Goal: Information Seeking & Learning: Understand process/instructions

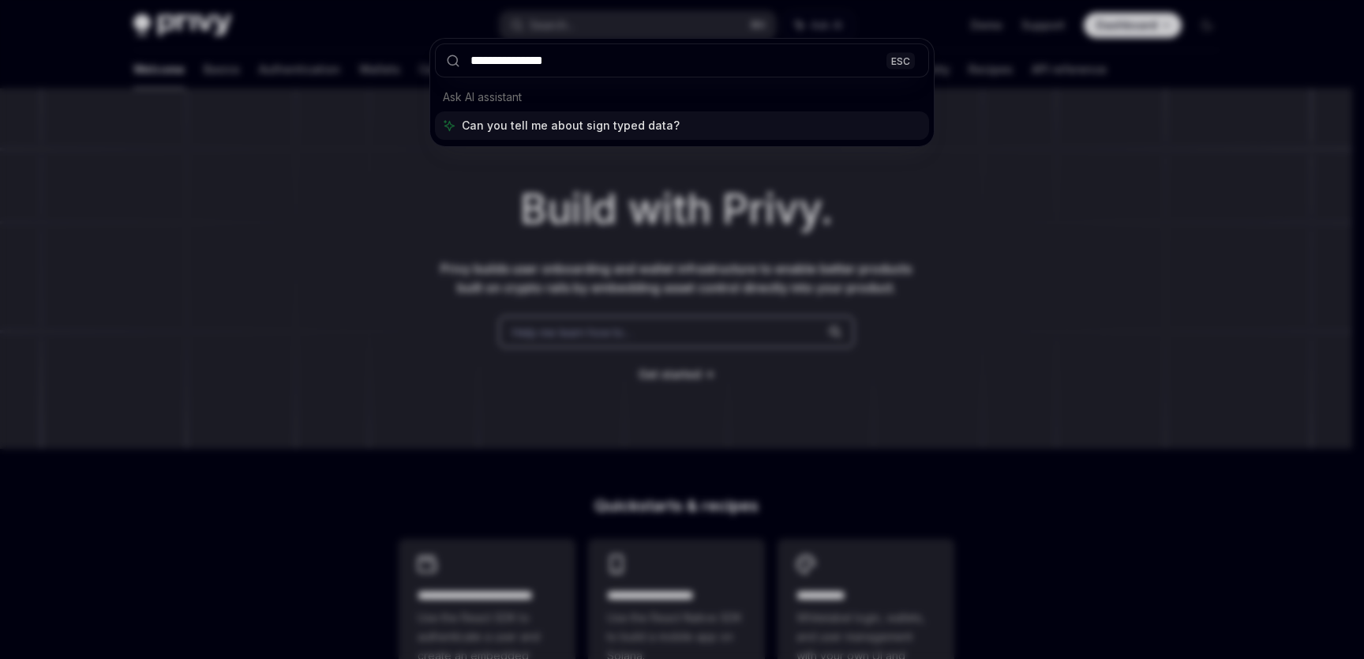
type input "**********"
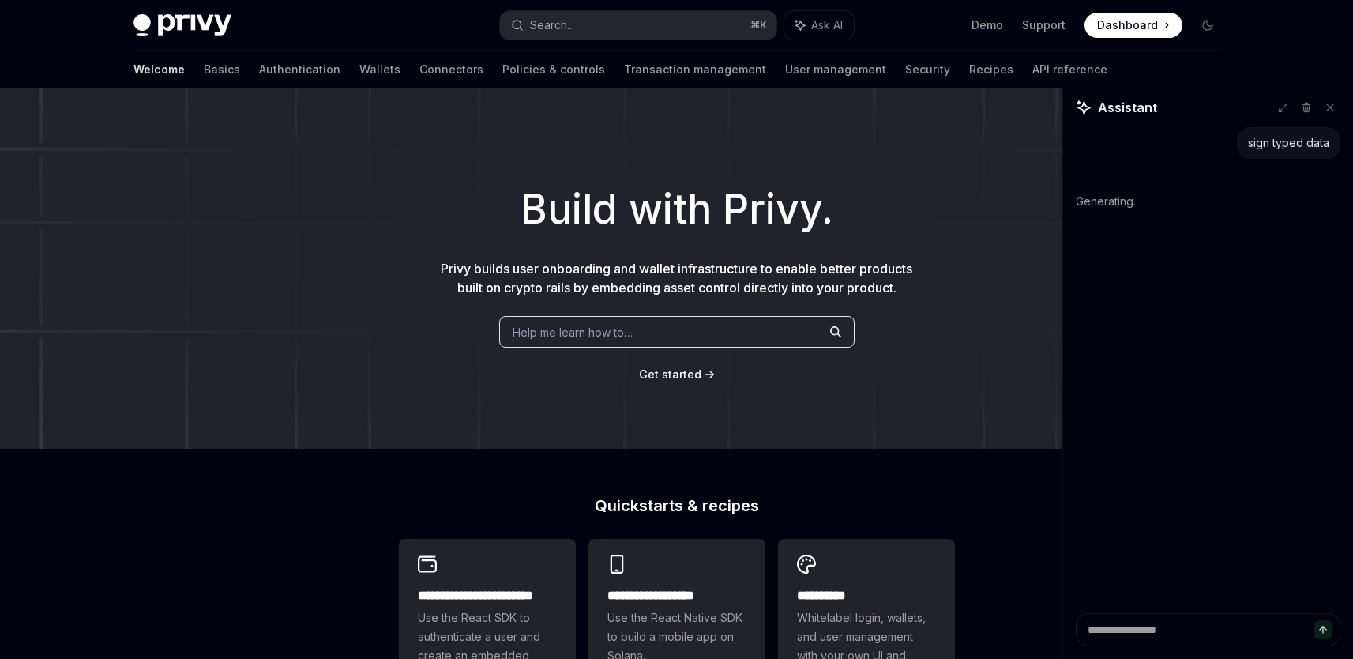
type textarea "*"
click at [606, 18] on button "Search... ⌘ K" at bounding box center [638, 25] width 276 height 28
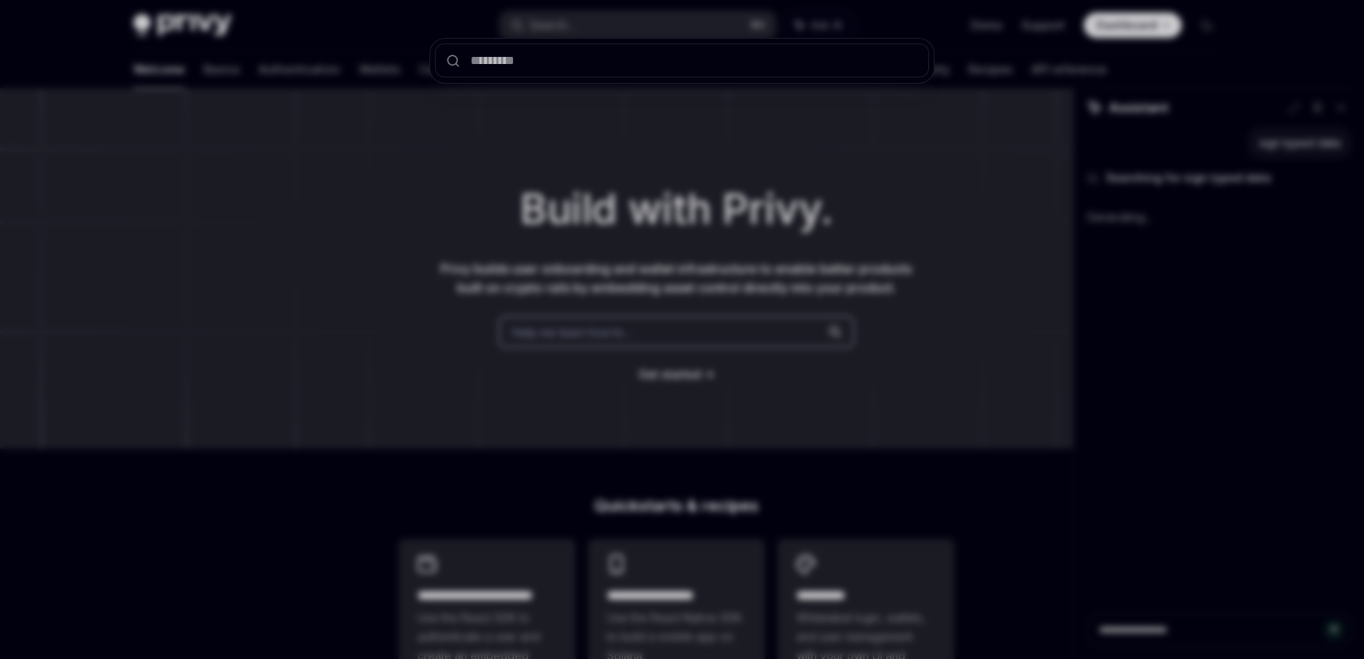
type input "**********"
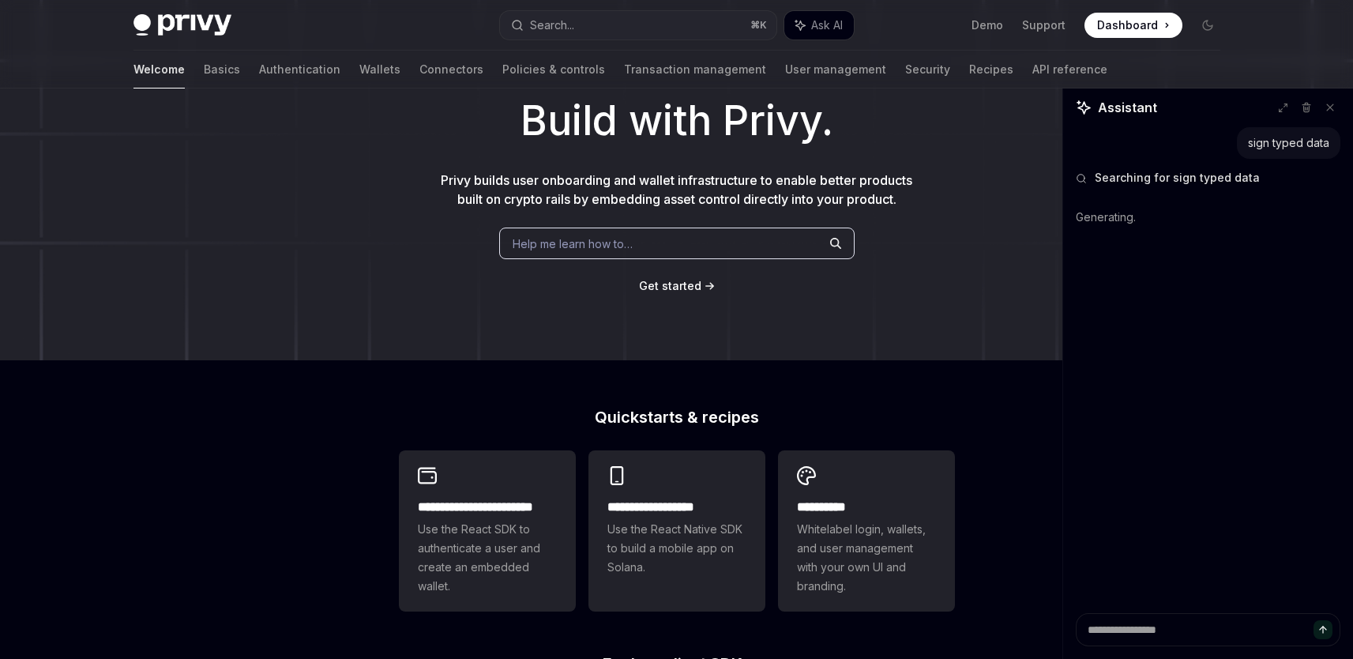
scroll to position [288, 0]
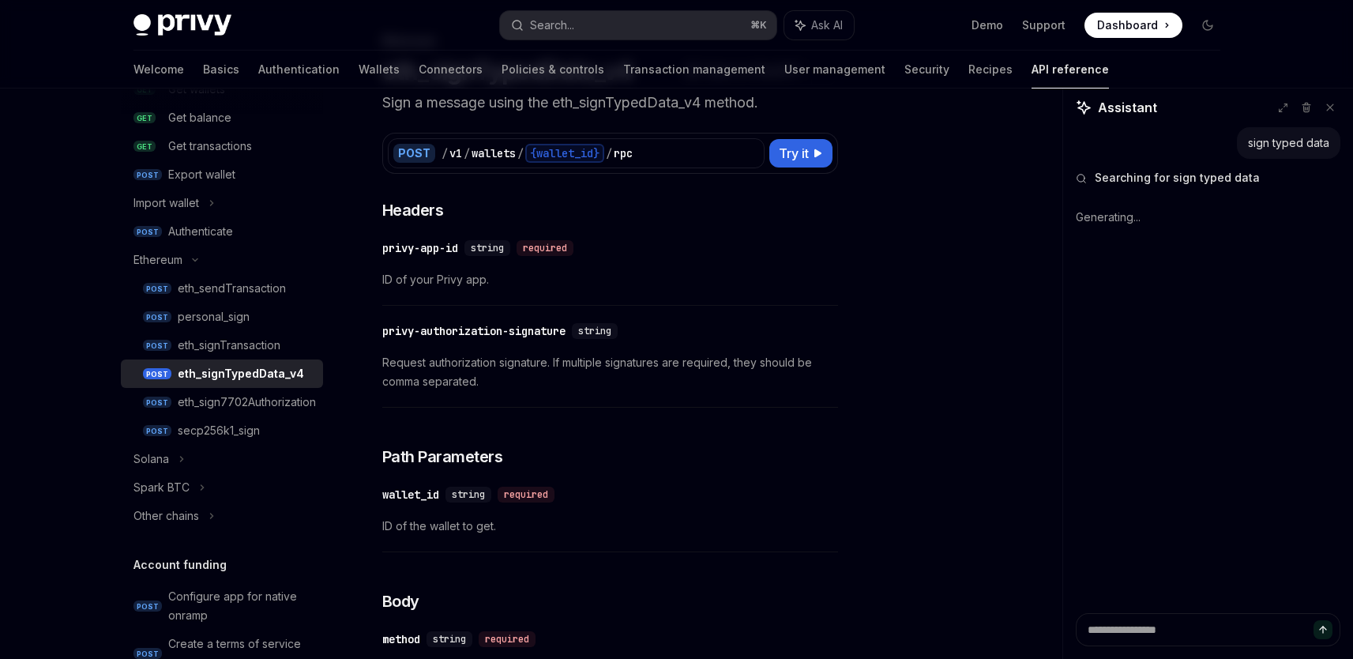
type textarea "*"
click at [612, 35] on button "Search... ⌘ K" at bounding box center [638, 25] width 276 height 28
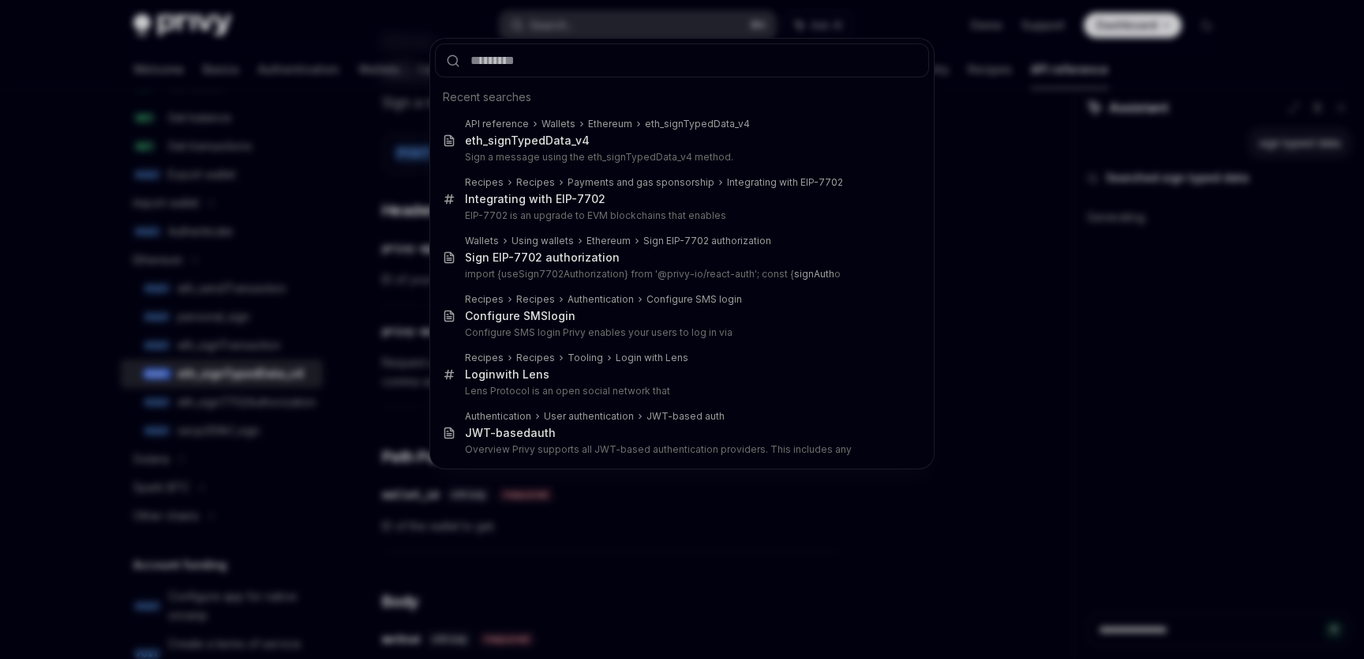
type input "**********"
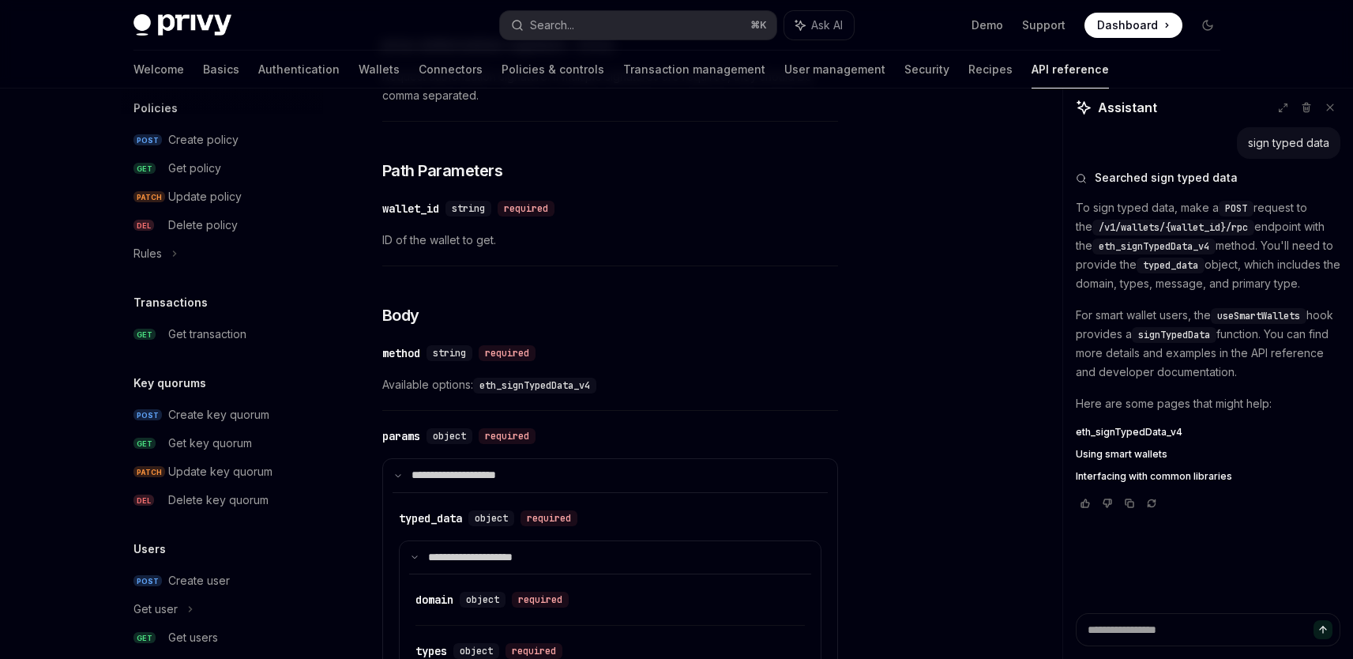
scroll to position [1143, 0]
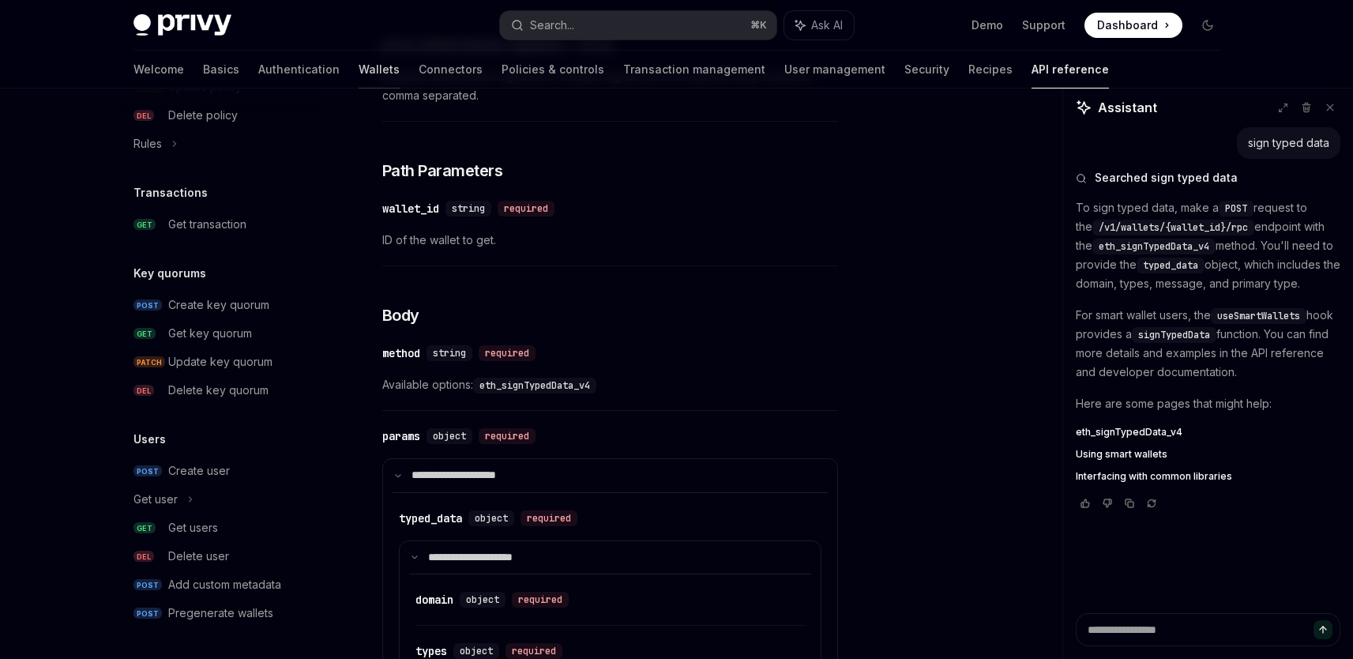
click at [358, 73] on link "Wallets" at bounding box center [378, 70] width 41 height 38
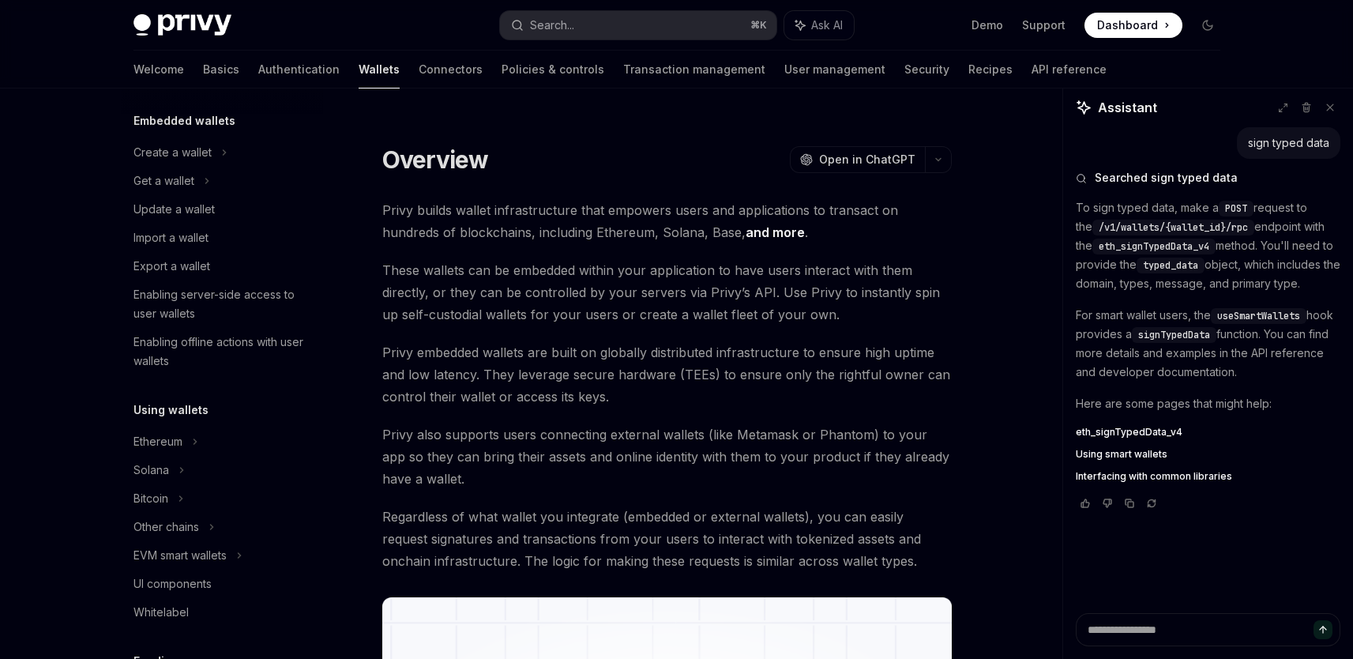
scroll to position [144, 0]
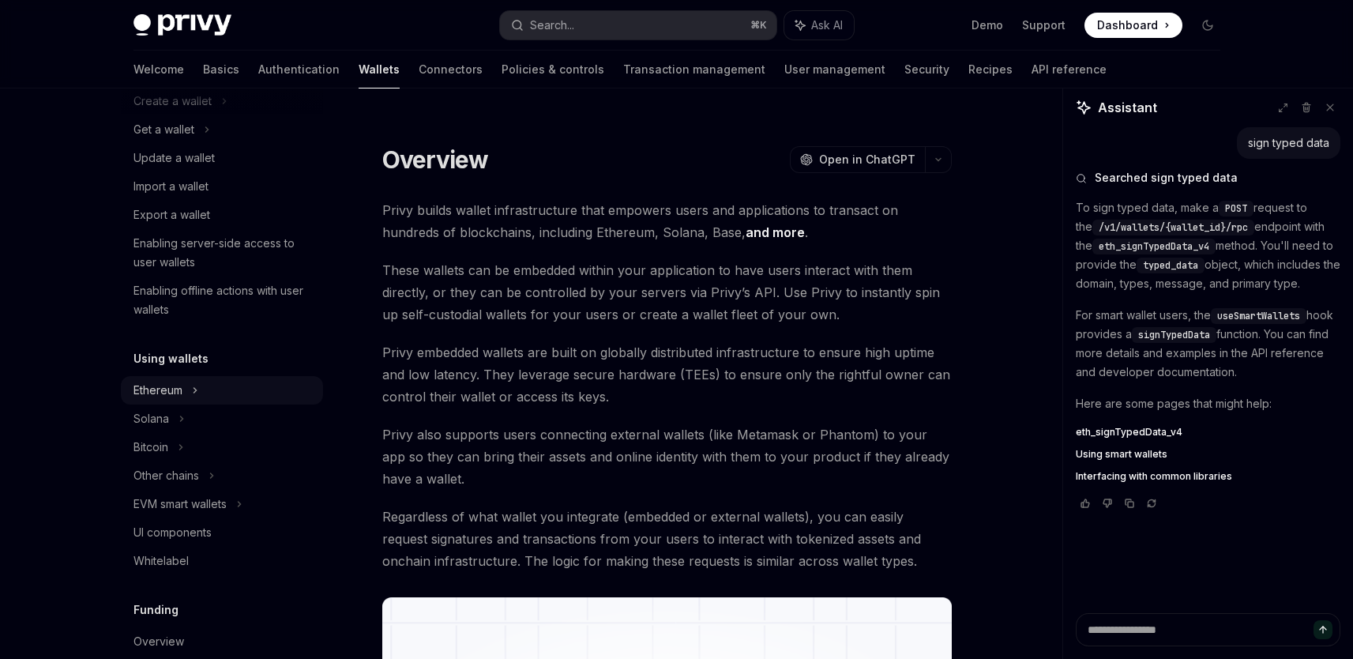
click at [170, 111] on div "Ethereum" at bounding box center [172, 101] width 78 height 19
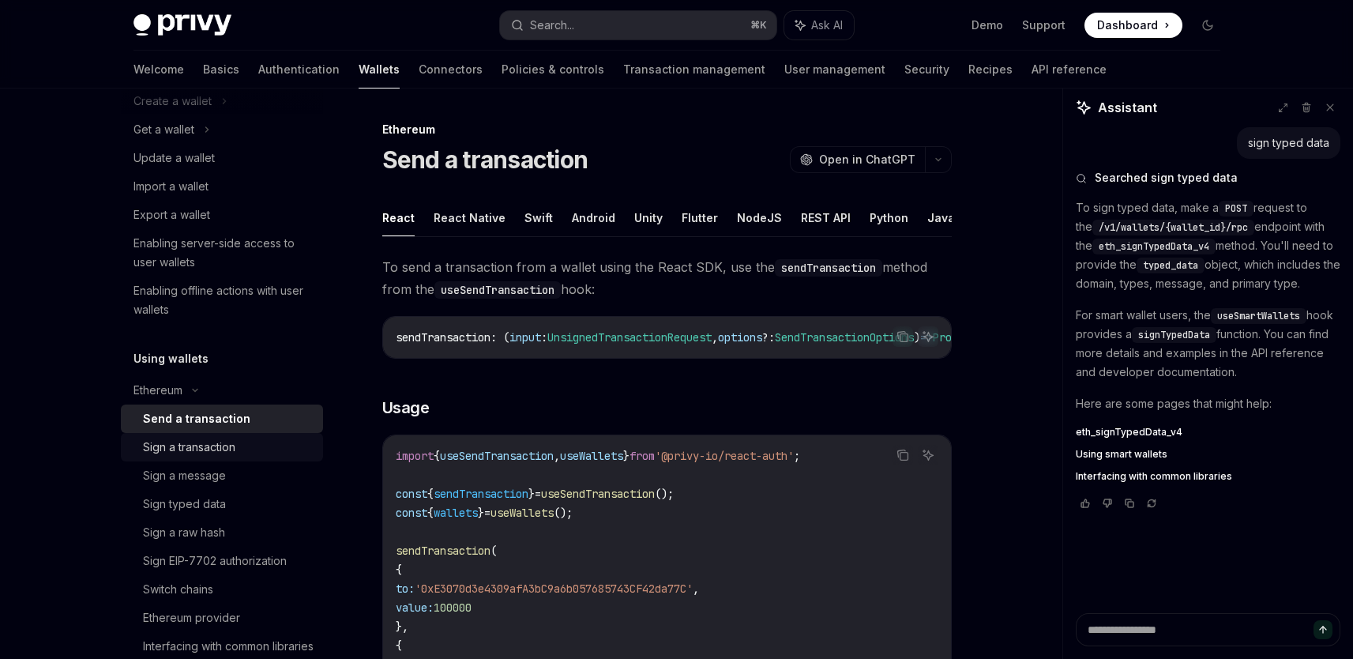
click at [176, 449] on div "Sign a transaction" at bounding box center [189, 446] width 92 height 19
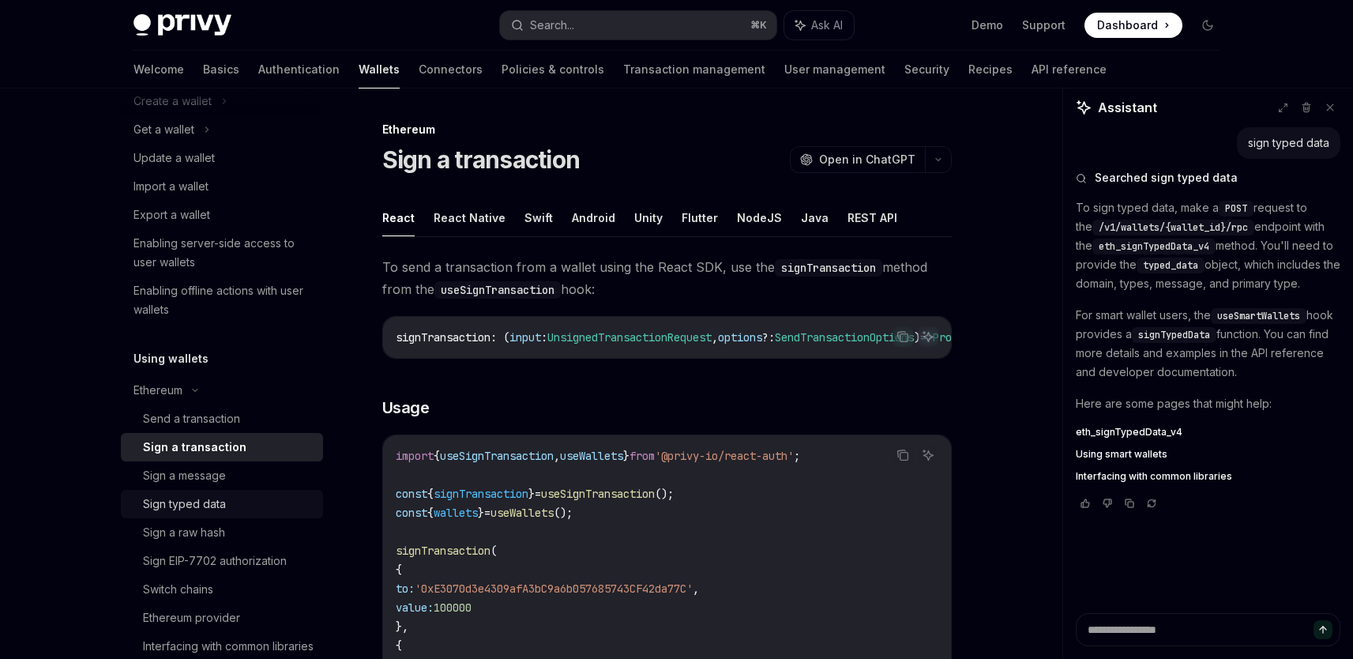
click at [223, 498] on div "Sign typed data" at bounding box center [184, 503] width 83 height 19
type textarea "*"
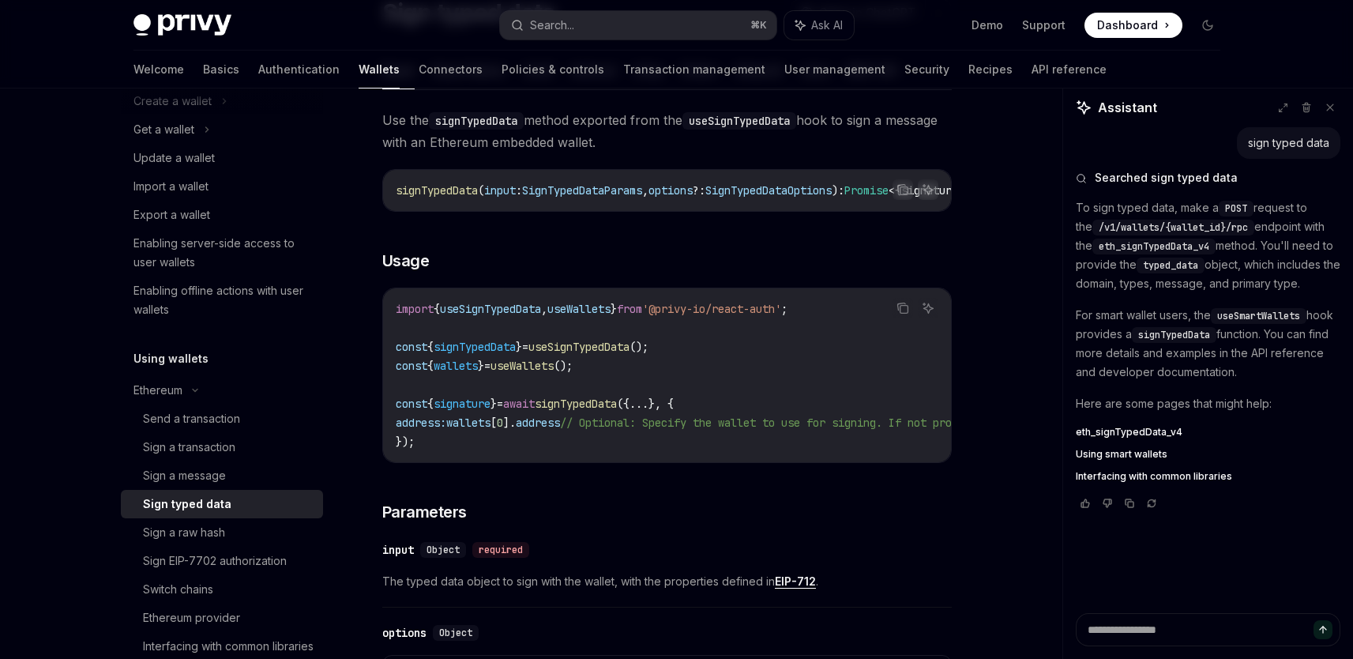
scroll to position [96, 0]
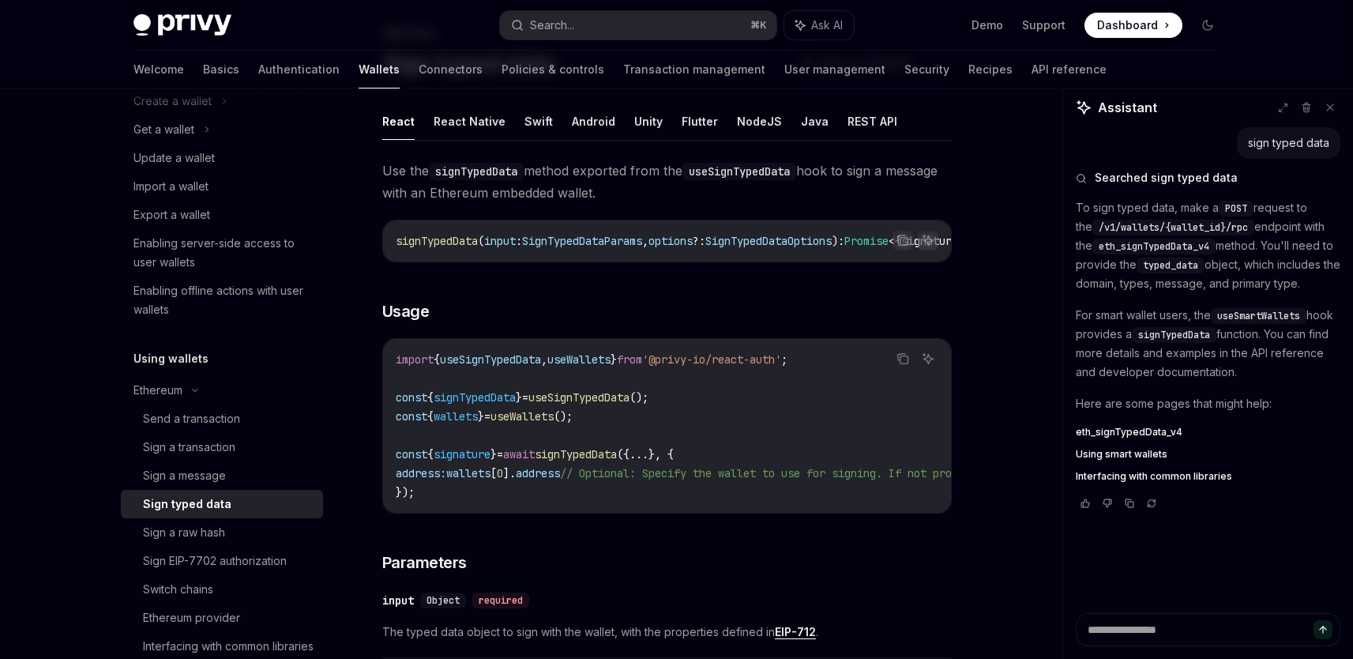
click at [587, 366] on span "useWallets" at bounding box center [578, 359] width 63 height 14
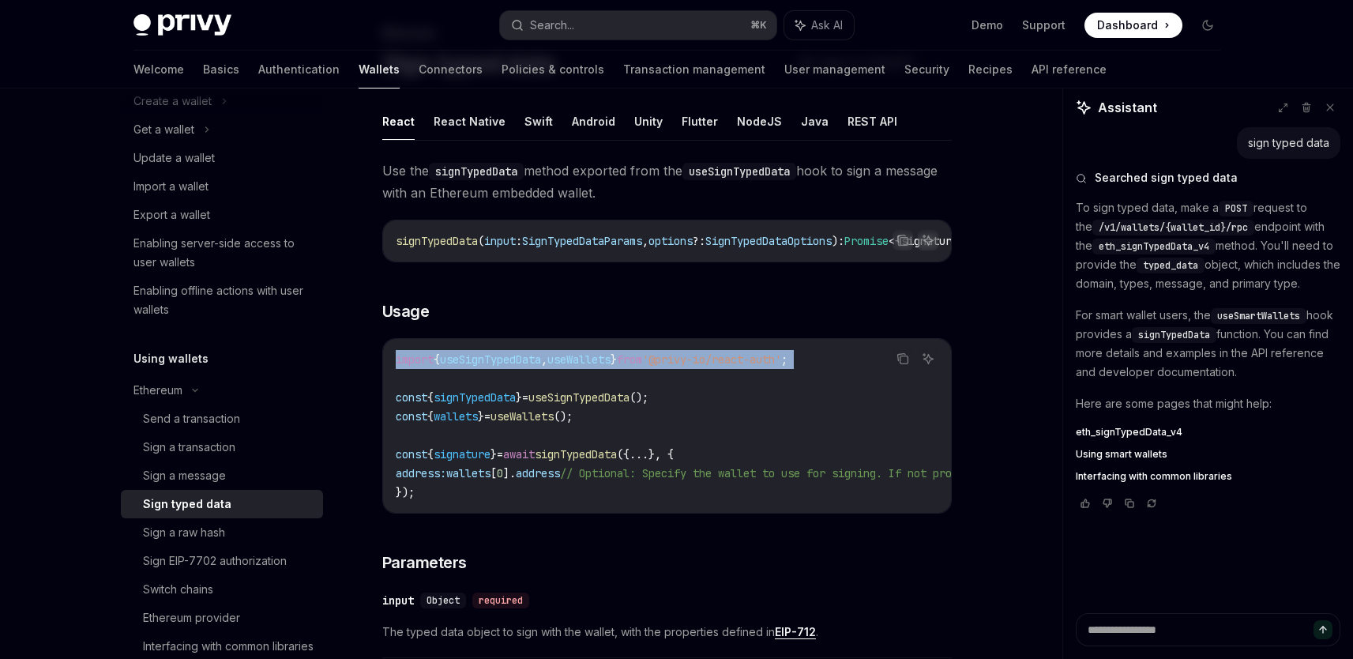
click at [587, 366] on span "useWallets" at bounding box center [578, 359] width 63 height 14
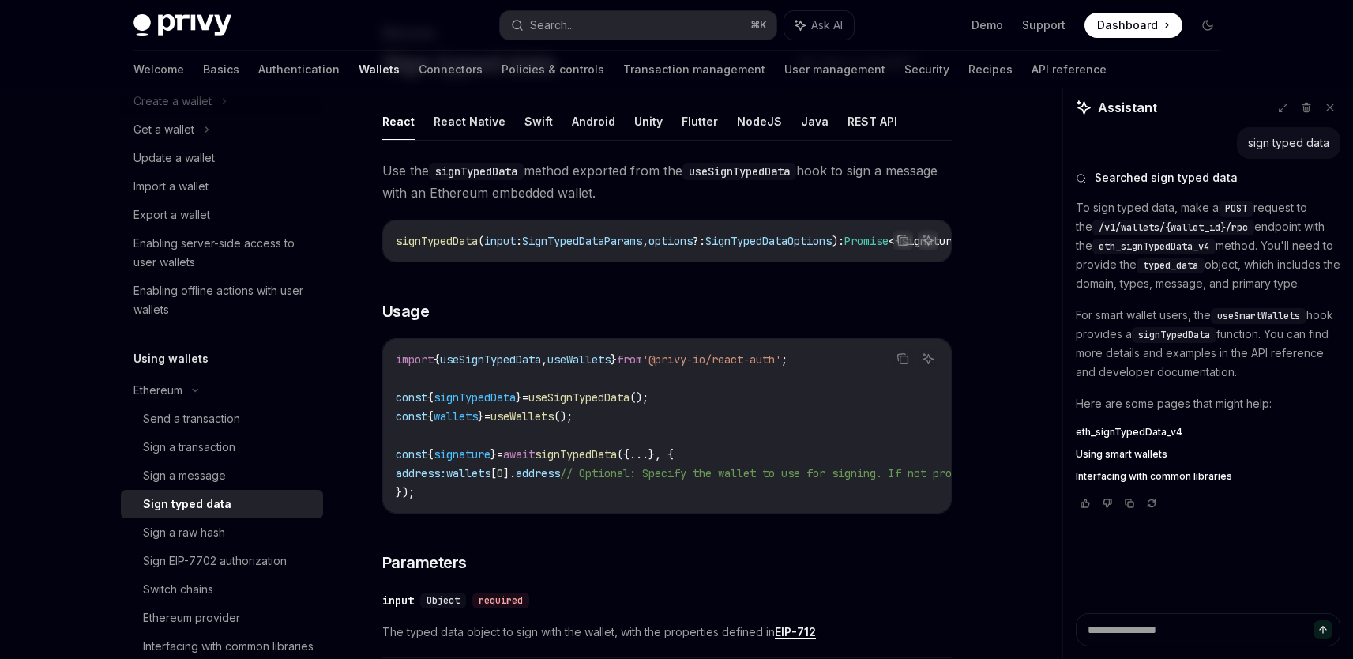
click at [541, 366] on span "useSignTypedData" at bounding box center [490, 359] width 101 height 14
click at [490, 399] on span "signTypedData" at bounding box center [475, 397] width 82 height 14
copy code "const { signTypedData } = useSignTypedData ();"
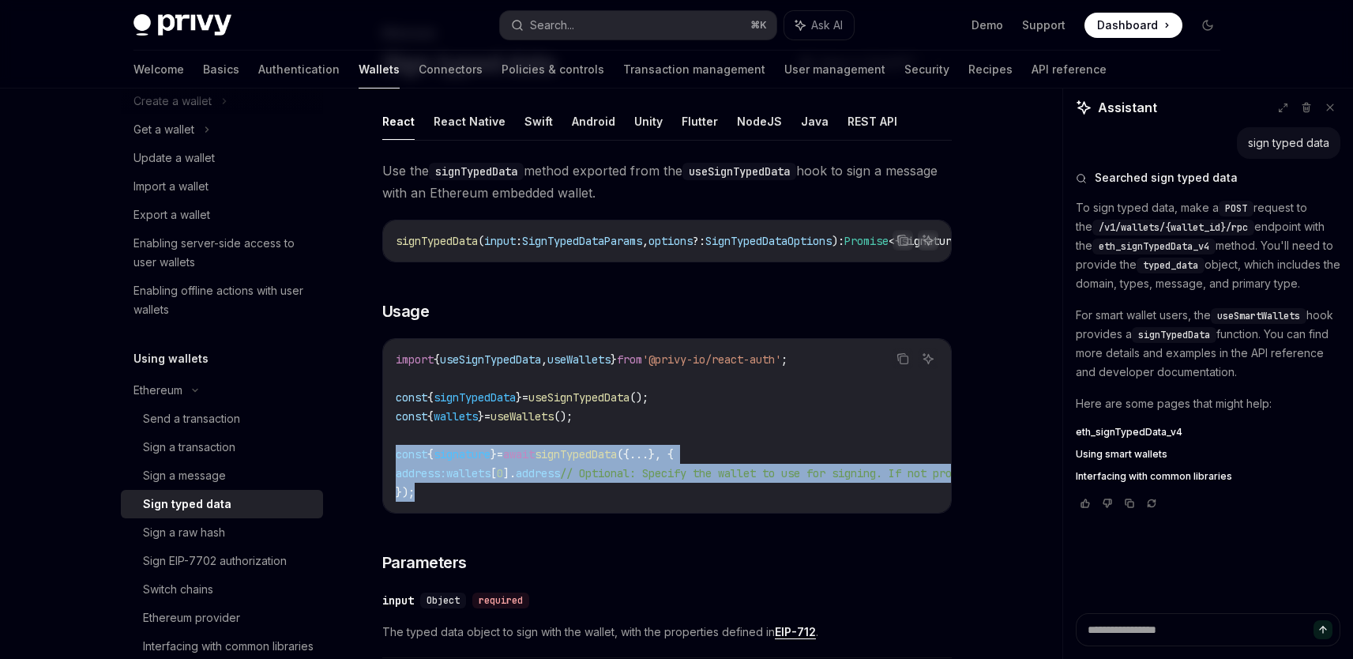
drag, startPoint x: 392, startPoint y: 463, endPoint x: 420, endPoint y: 495, distance: 42.6
click at [420, 495] on div "import { useSignTypedData , useWallets } from '@privy-io/react-auth' ; const { …" at bounding box center [667, 426] width 568 height 174
copy code "const { signature } = await signTypedData ({ ... }, { address: wallets [ 0 ]. a…"
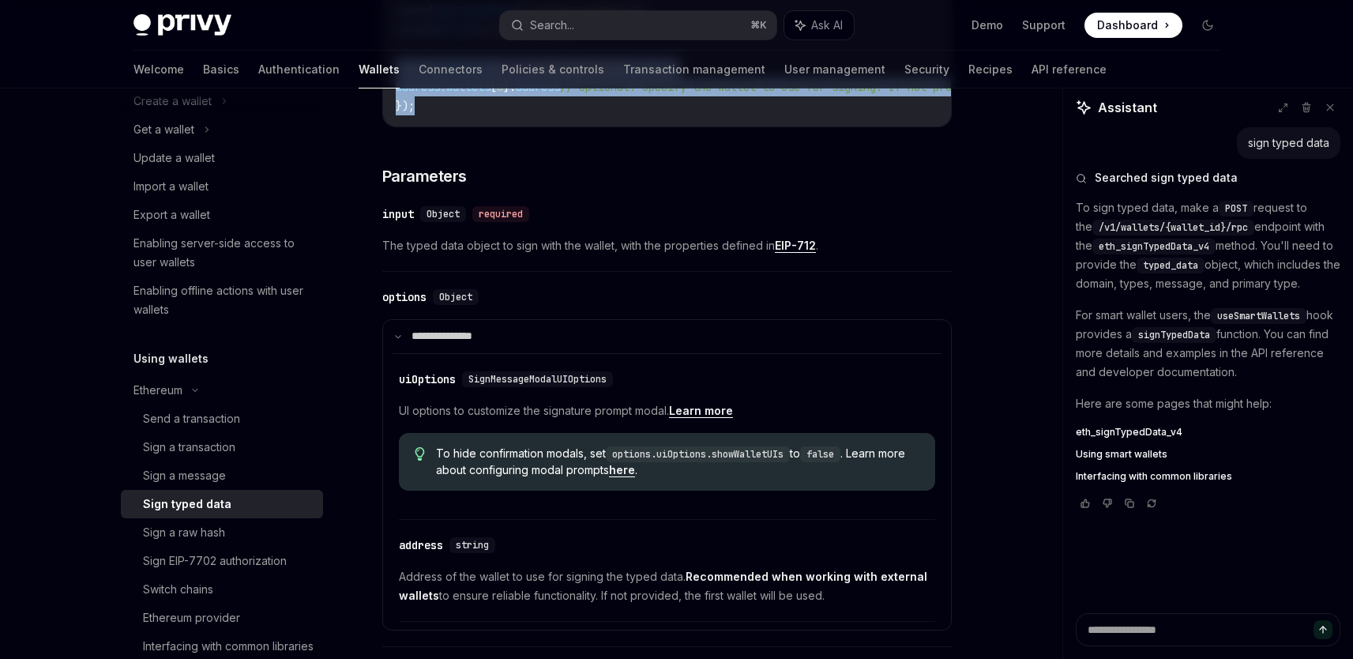
scroll to position [460, 0]
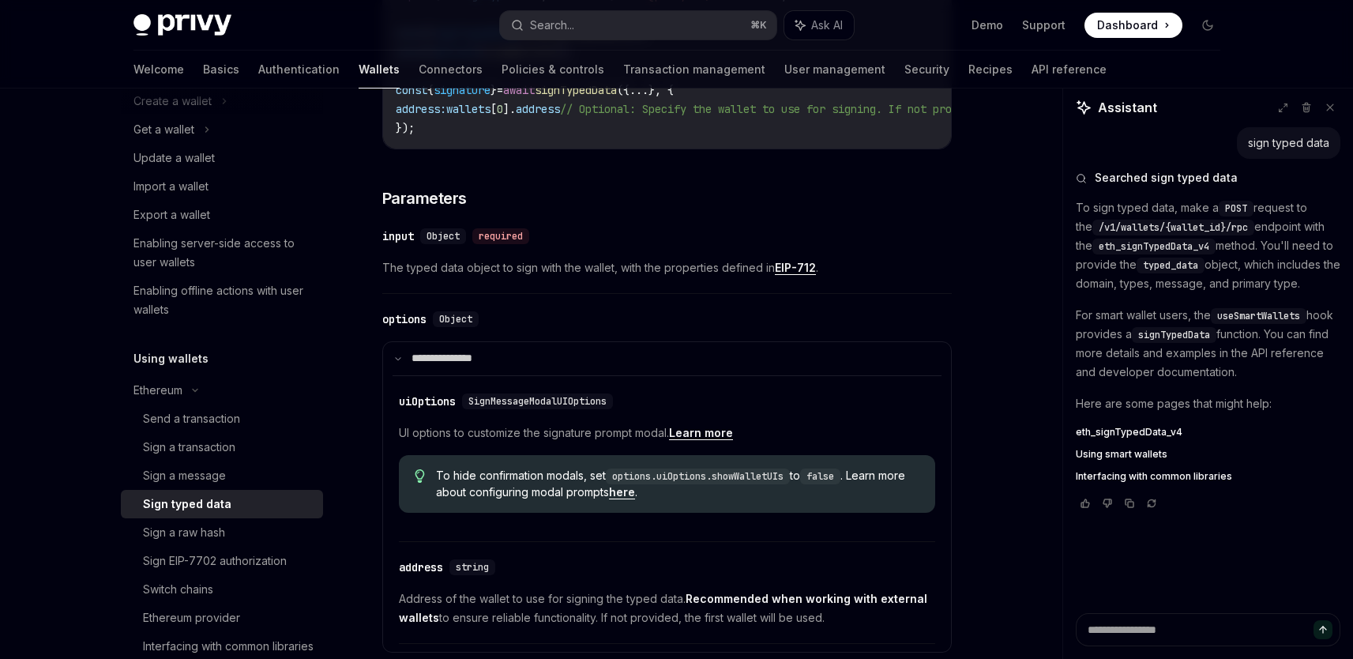
click at [1165, 278] on p "To sign typed data, make a POST request to the /v1/wallets/{wallet_id}/rpc endp…" at bounding box center [1207, 245] width 265 height 95
